Goal: Information Seeking & Learning: Find specific fact

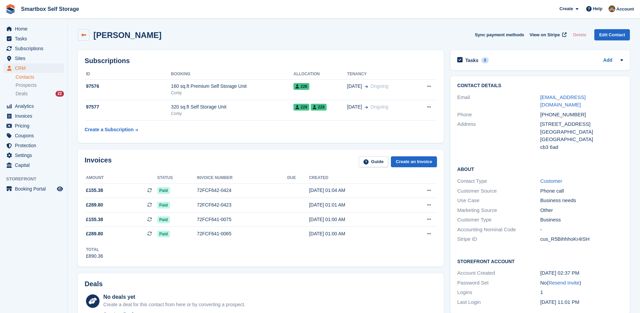
click at [82, 38] on link at bounding box center [84, 35] width 12 height 12
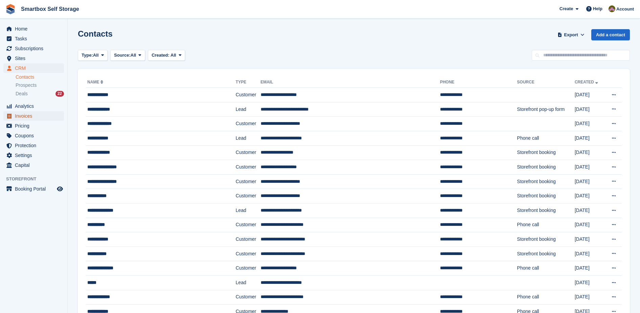
click at [30, 117] on span "Invoices" at bounding box center [35, 115] width 41 height 9
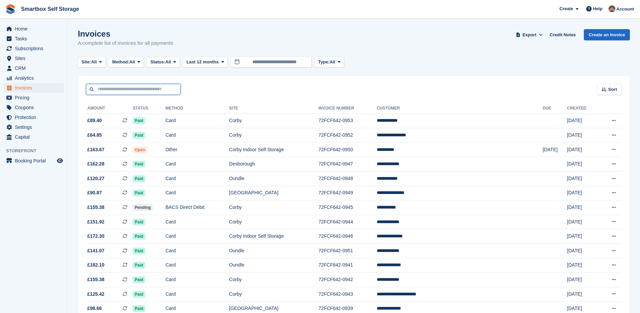
click at [138, 92] on input "text" at bounding box center [133, 89] width 95 height 11
type input "****"
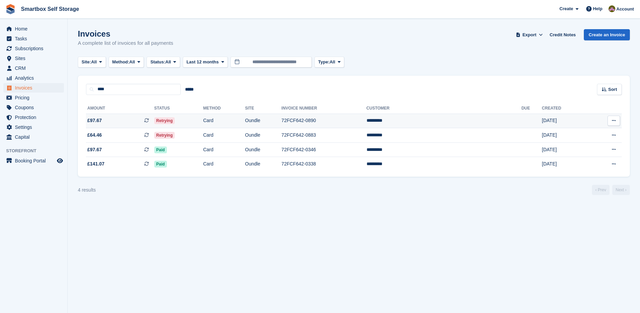
click at [282, 120] on td "Oundle" at bounding box center [263, 120] width 37 height 15
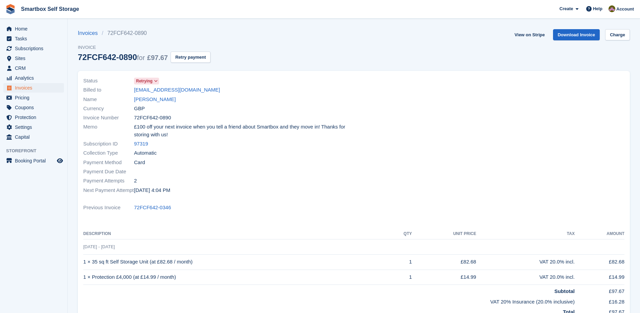
drag, startPoint x: 182, startPoint y: 91, endPoint x: 122, endPoint y: 89, distance: 60.0
click at [122, 89] on div "Billed to shaazi@hotmail.com" at bounding box center [216, 89] width 267 height 9
copy div "shaazi@hotmail.com"
click at [141, 103] on div "Name Iram Shah" at bounding box center [216, 98] width 267 height 9
click at [141, 102] on link "Iram Shah" at bounding box center [155, 99] width 42 height 8
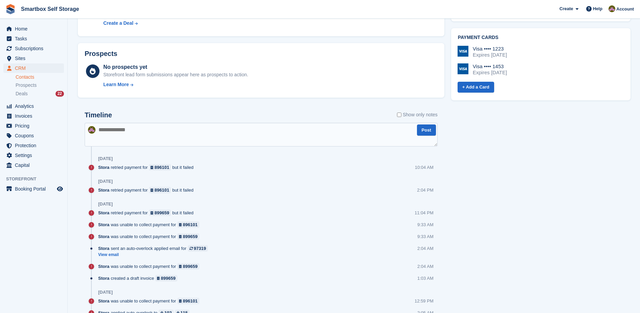
scroll to position [295, 0]
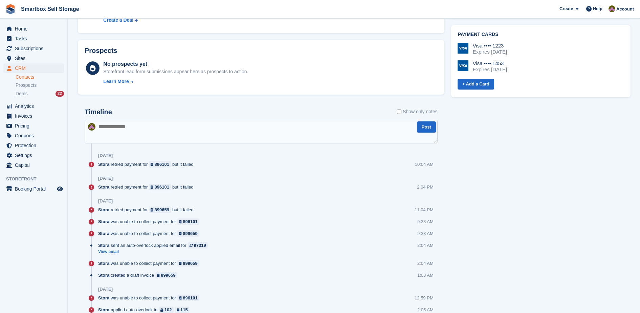
click at [152, 129] on textarea at bounding box center [261, 132] width 353 height 24
type textarea "*******"
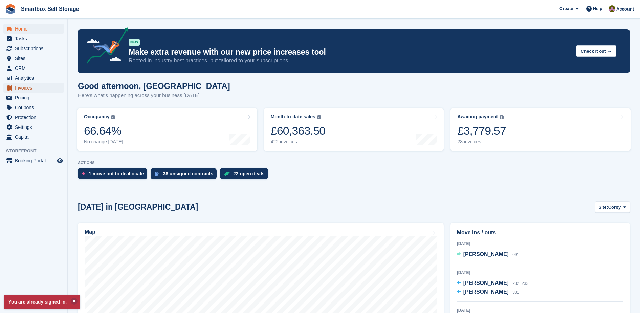
click at [30, 88] on span "Invoices" at bounding box center [35, 87] width 41 height 9
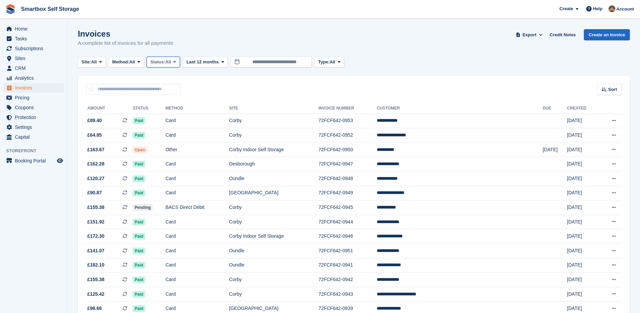
click at [161, 65] on button "Status: All" at bounding box center [163, 62] width 33 height 11
click at [167, 112] on link "Open" at bounding box center [179, 114] width 59 height 12
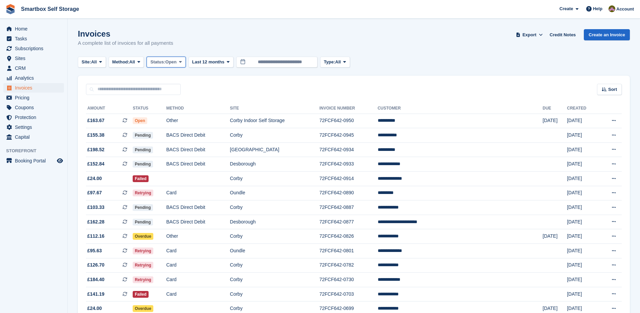
click at [171, 65] on span "Open" at bounding box center [171, 62] width 11 height 7
click at [178, 79] on link "All" at bounding box center [179, 78] width 59 height 12
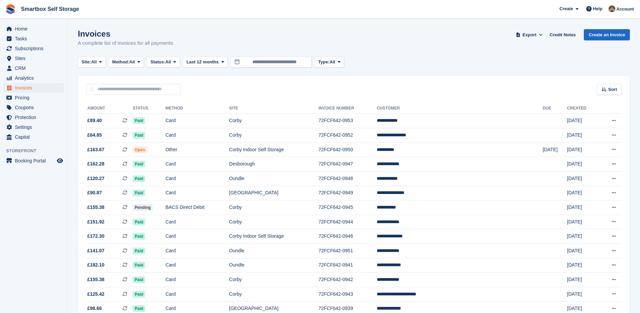
click at [168, 54] on div "Invoices A complete list of invoices for all payments Export Export Invoices Ex…" at bounding box center [354, 42] width 552 height 26
click at [165, 64] on span "Status:" at bounding box center [157, 62] width 15 height 7
click at [166, 77] on link "All" at bounding box center [179, 78] width 59 height 12
click at [168, 88] on input "text" at bounding box center [133, 89] width 95 height 11
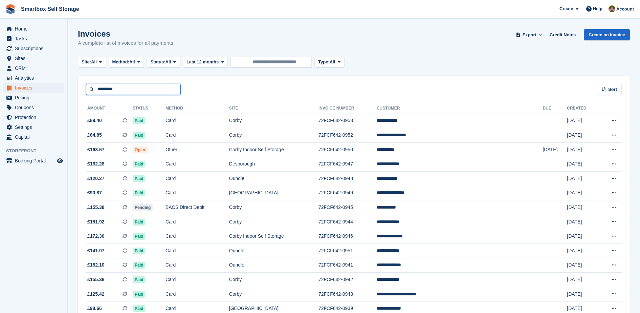
type input "*********"
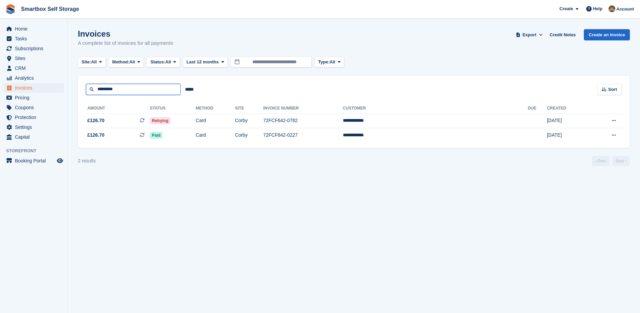
click at [168, 88] on input "*********" at bounding box center [133, 89] width 95 height 11
type input "*"
type input "**********"
